Goal: Transaction & Acquisition: Obtain resource

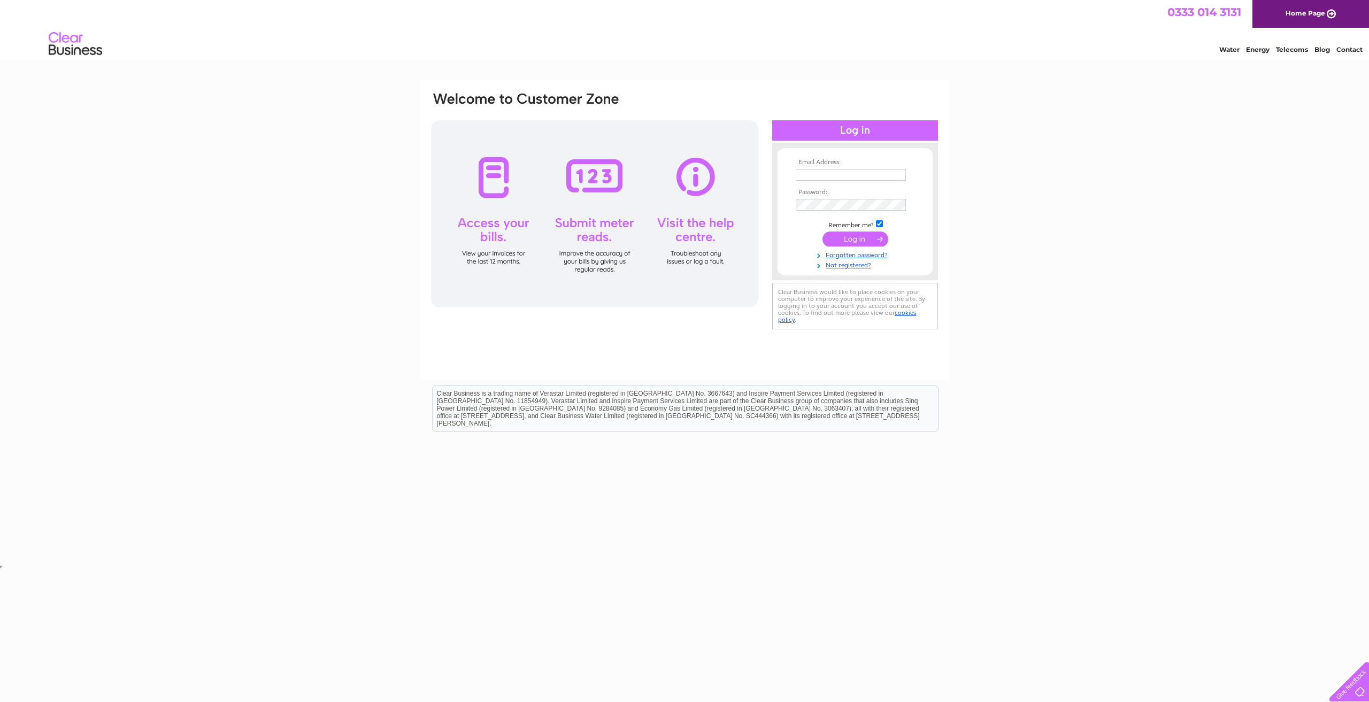
type input "elizabethmelrose02@gmail.com"
click at [857, 242] on input "submit" at bounding box center [856, 239] width 66 height 15
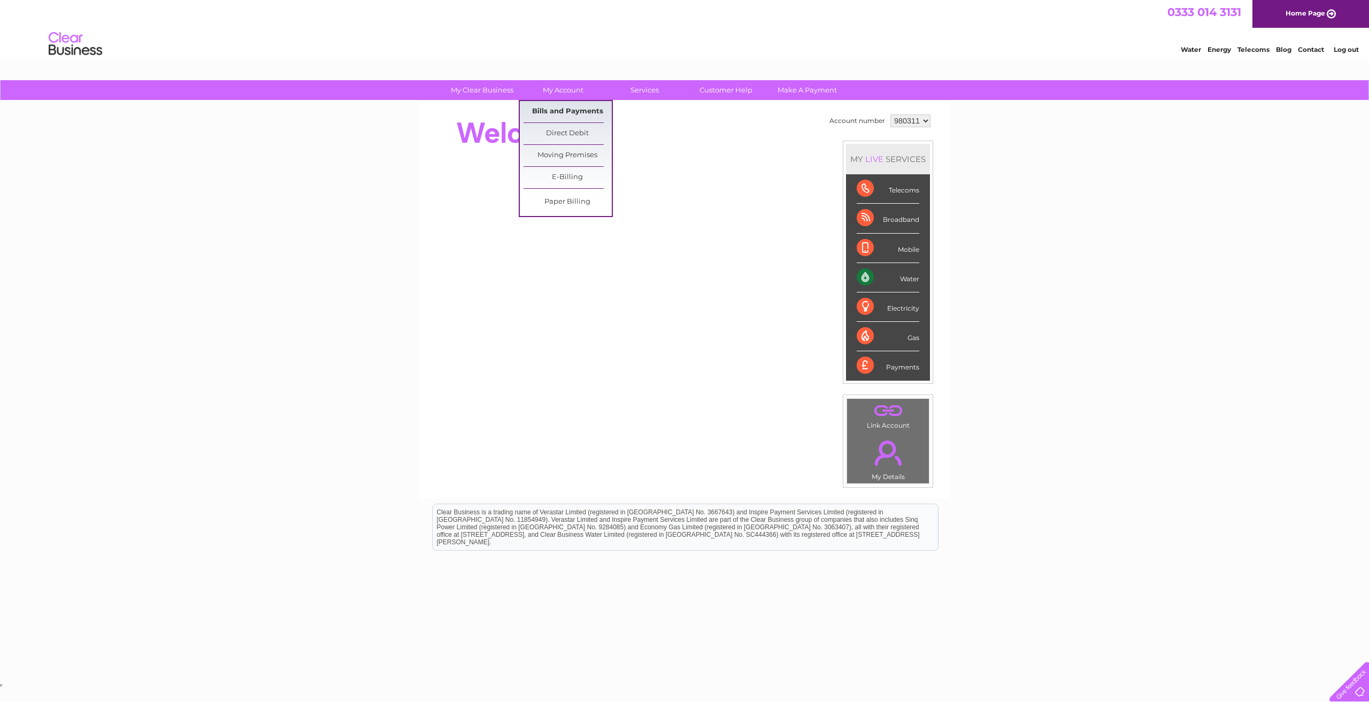
click at [555, 111] on link "Bills and Payments" at bounding box center [568, 111] width 88 height 21
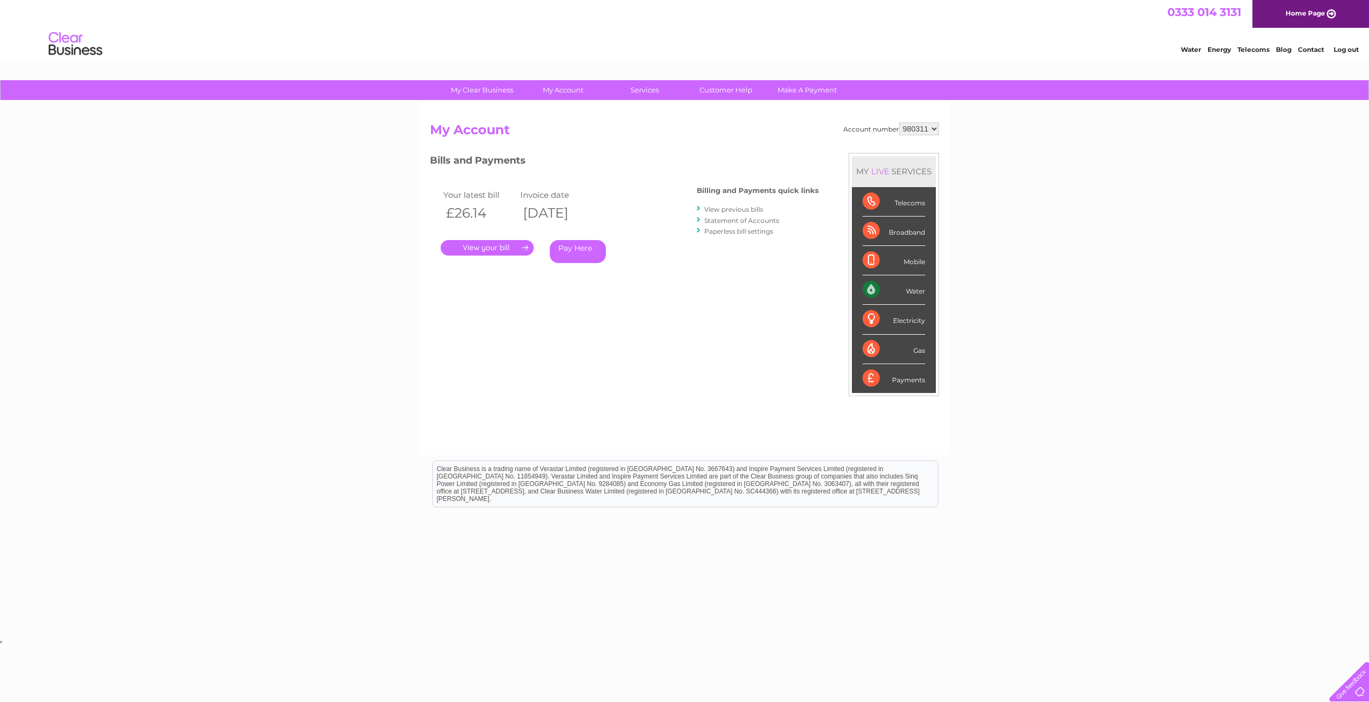
click at [497, 244] on link "." at bounding box center [487, 248] width 93 height 16
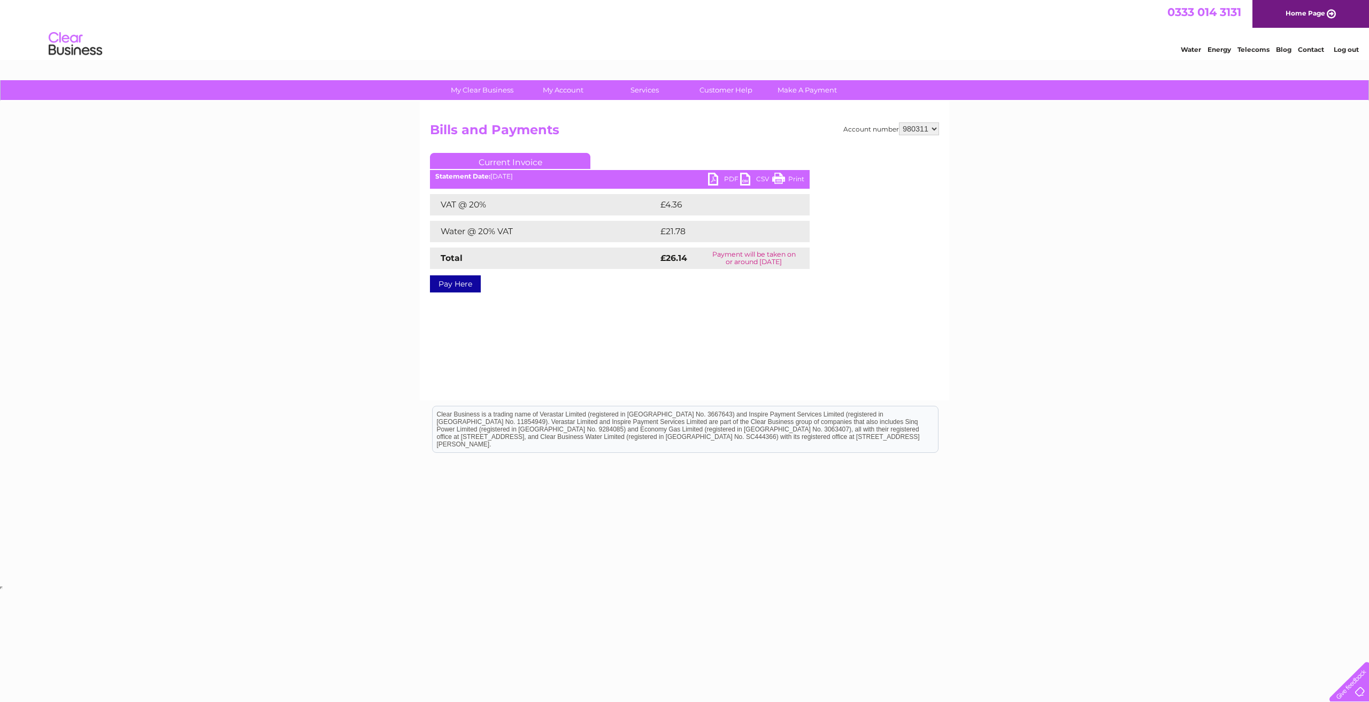
click at [717, 180] on link "PDF" at bounding box center [724, 181] width 32 height 16
